Goal: Register for event/course

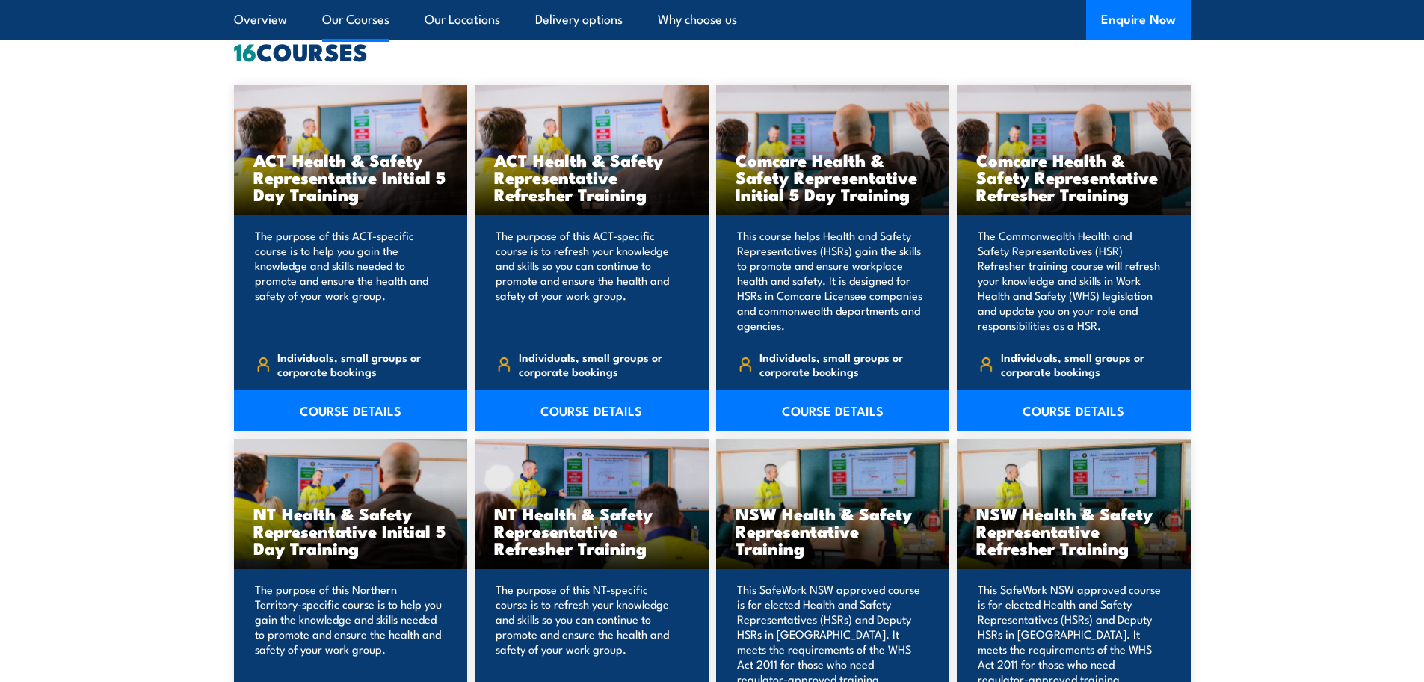
scroll to position [1196, 0]
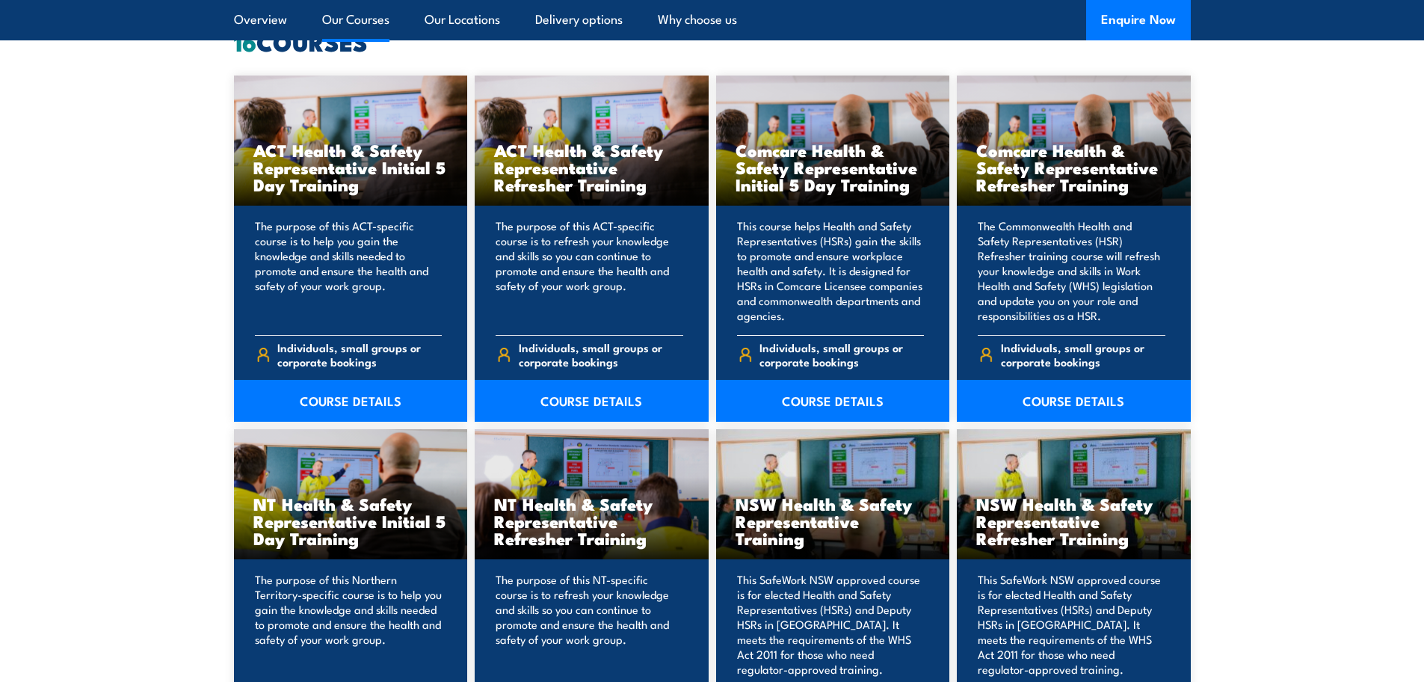
click at [783, 158] on h3 "Comcare Health & Safety Representative Initial 5 Day Training" at bounding box center [832, 167] width 195 height 52
click at [826, 122] on div "Comcare Health & Safety Representative Initial 5 Day Training" at bounding box center [833, 140] width 234 height 131
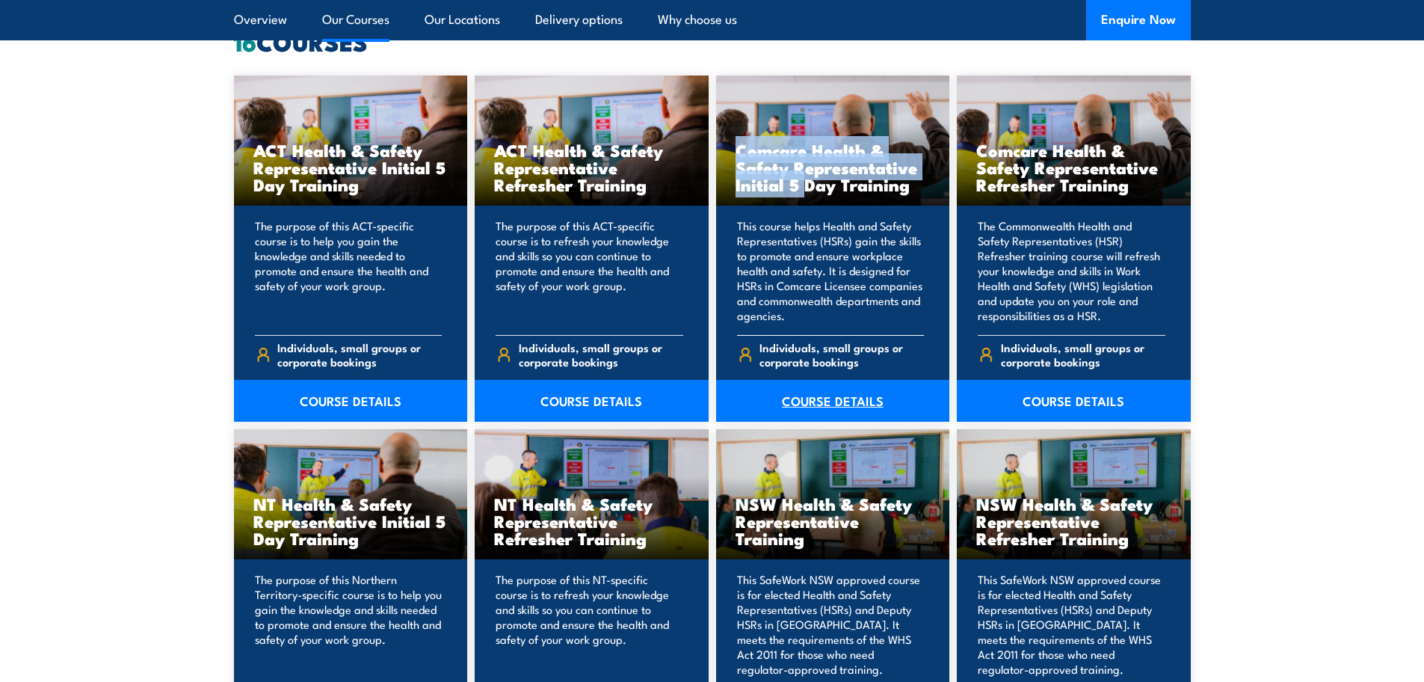
click at [841, 395] on link "COURSE DETAILS" at bounding box center [833, 401] width 234 height 42
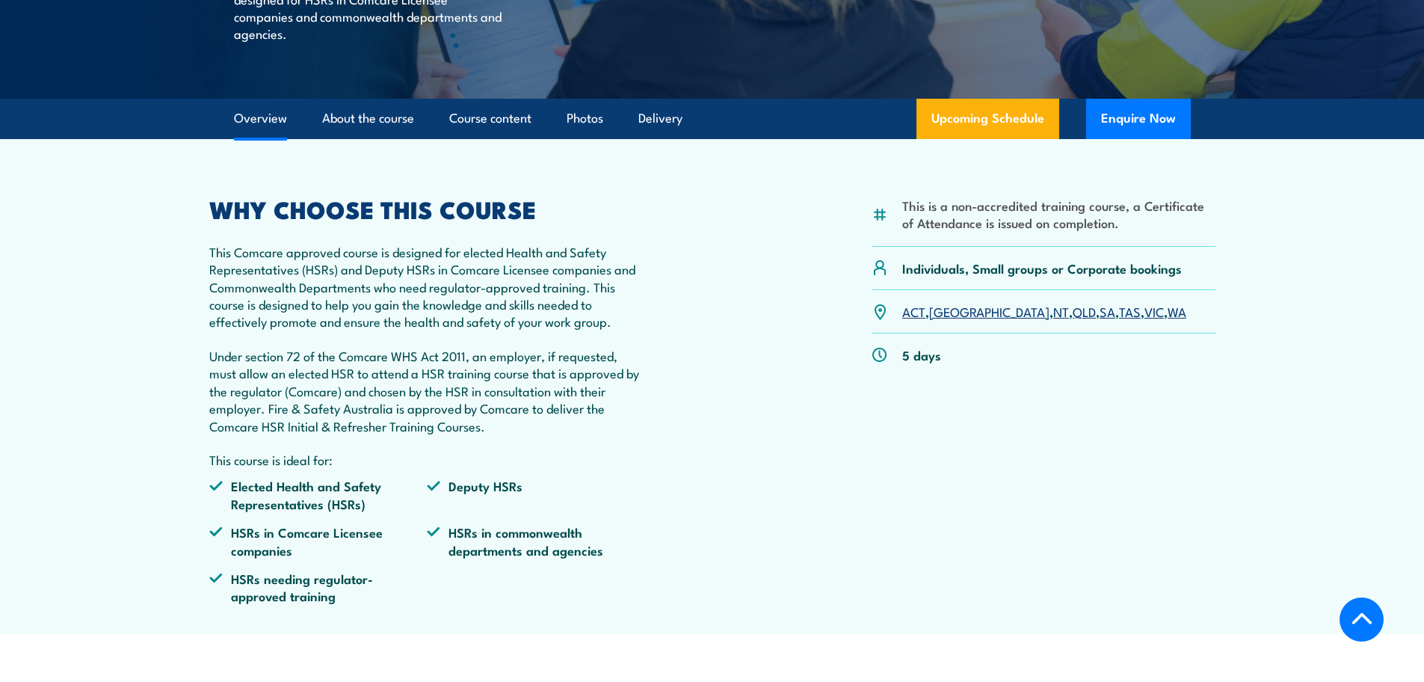
scroll to position [448, 0]
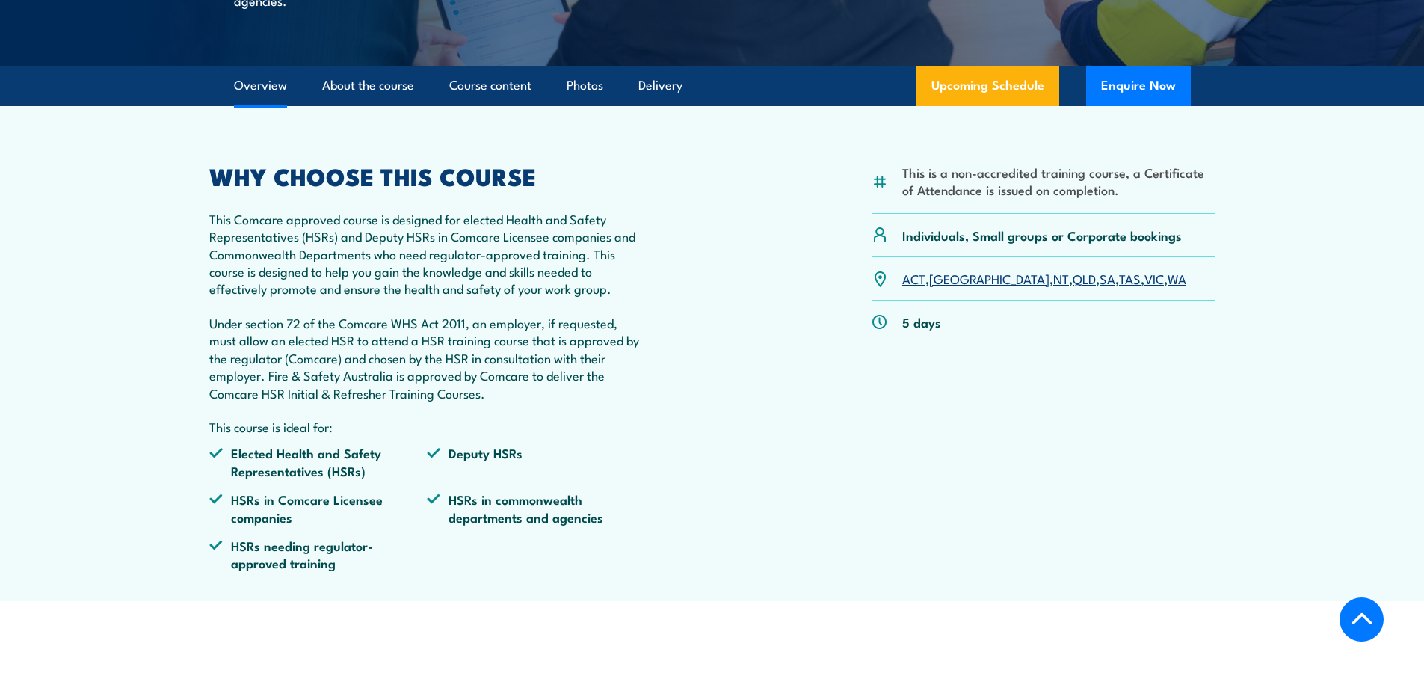
click at [941, 276] on link "[GEOGRAPHIC_DATA]" at bounding box center [989, 278] width 120 height 18
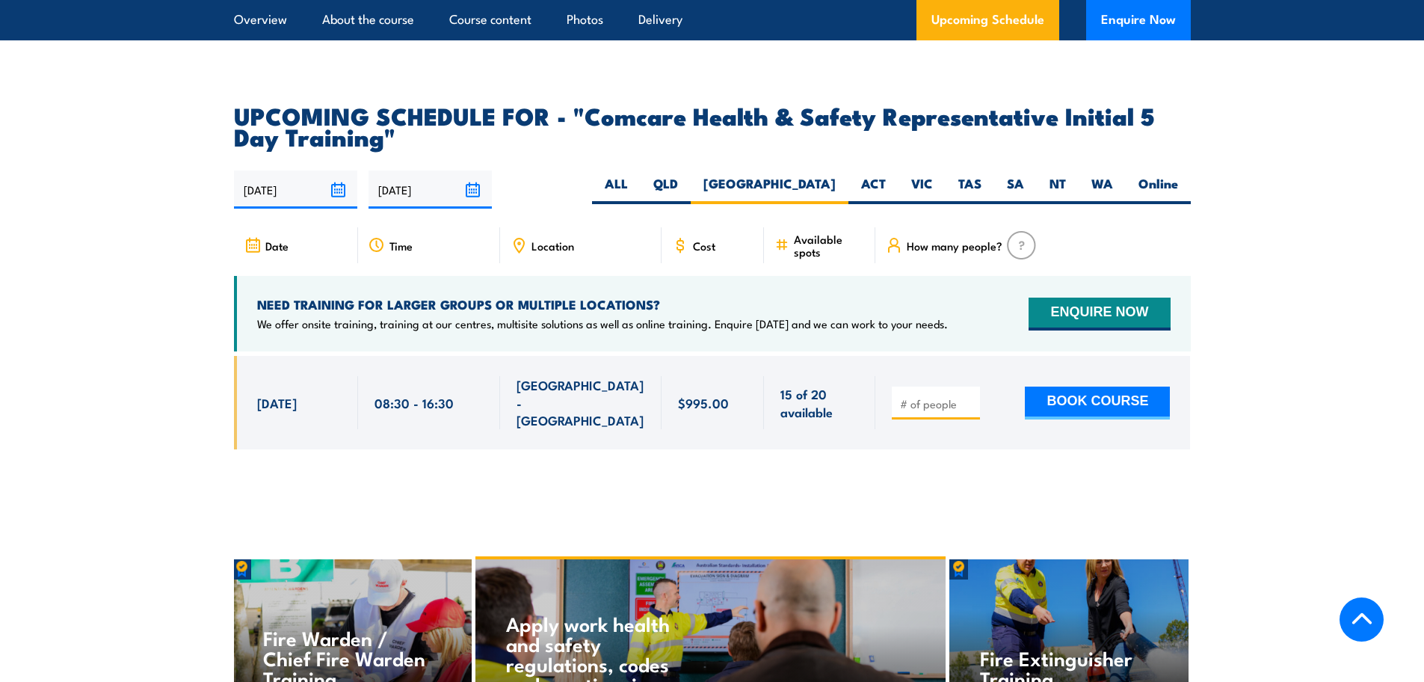
scroll to position [2330, 0]
